Goal: Task Accomplishment & Management: Complete application form

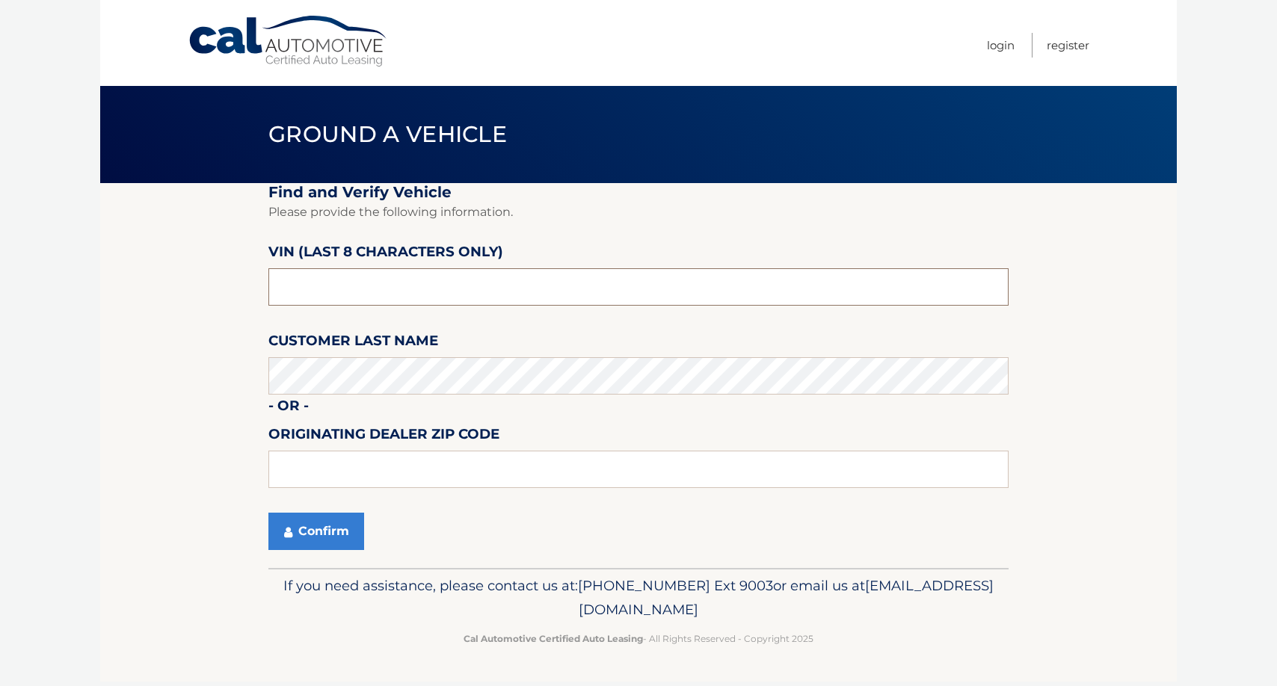
click at [341, 287] on input "text" at bounding box center [638, 286] width 740 height 37
type input "NH484453"
click at [339, 527] on button "Confirm" at bounding box center [316, 531] width 96 height 37
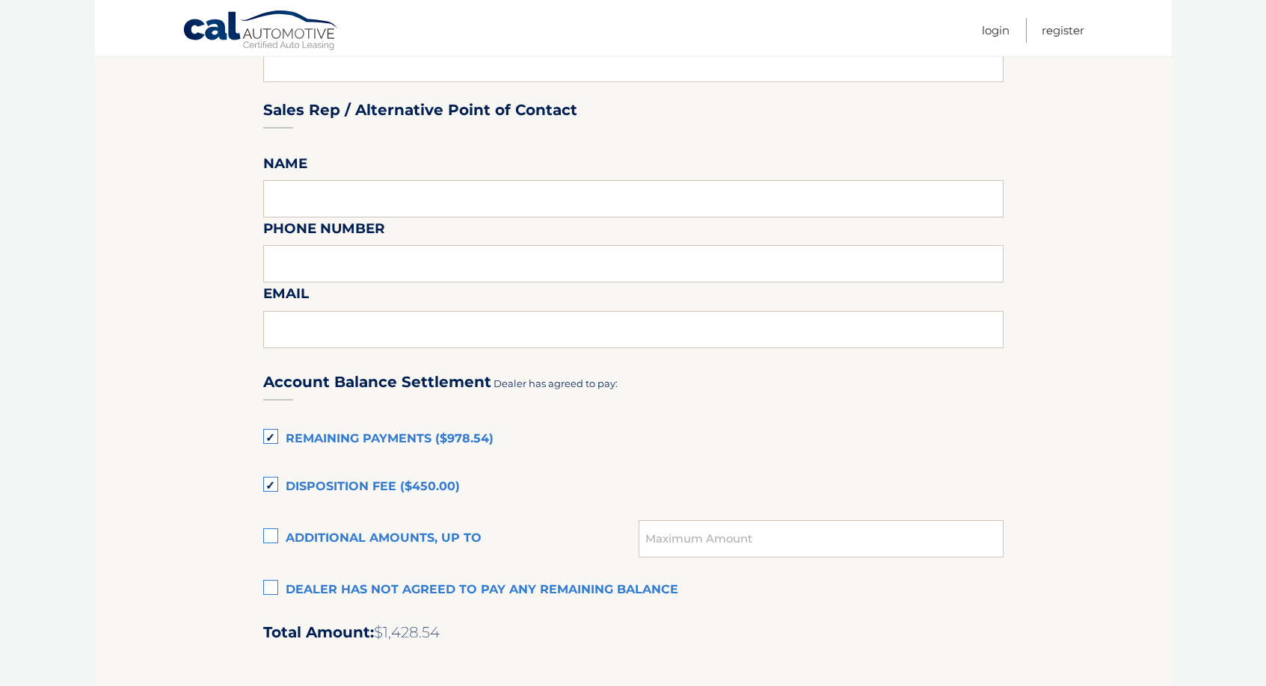
scroll to position [748, 0]
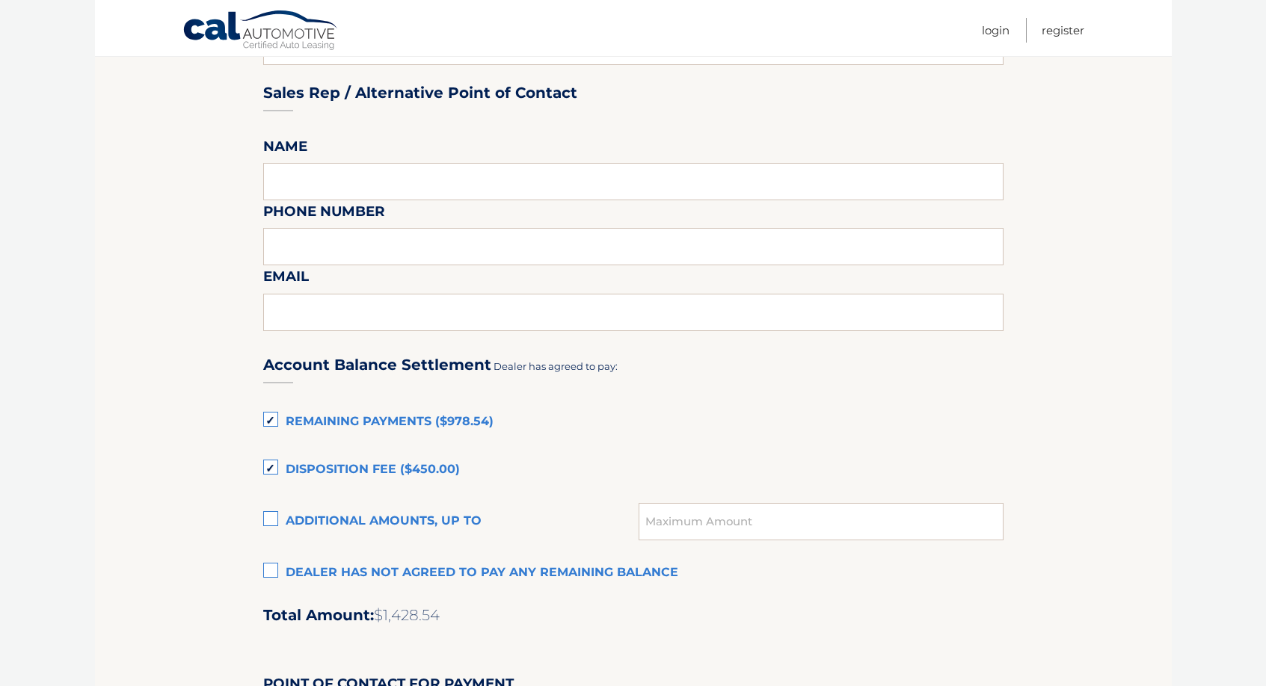
click at [270, 416] on label "Remaining Payments ($978.54)" at bounding box center [633, 423] width 740 height 30
click at [0, 0] on input "Remaining Payments ($978.54)" at bounding box center [0, 0] width 0 height 0
click at [271, 463] on label "Disposition Fee ($450.00)" at bounding box center [633, 470] width 740 height 30
click at [0, 0] on input "Disposition Fee ($450.00)" at bounding box center [0, 0] width 0 height 0
click at [274, 418] on label "Remaining Payments ($978.54)" at bounding box center [633, 423] width 740 height 30
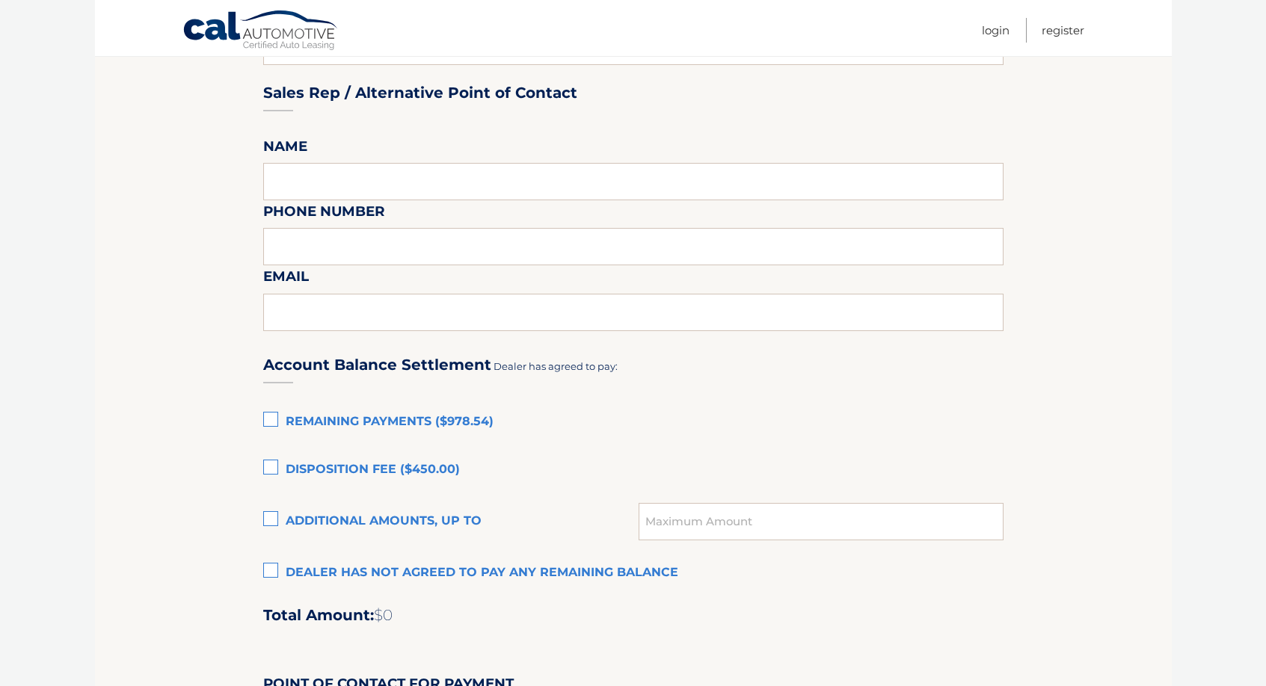
click at [0, 0] on input "Remaining Payments ($978.54)" at bounding box center [0, 0] width 0 height 0
